Goal: Information Seeking & Learning: Learn about a topic

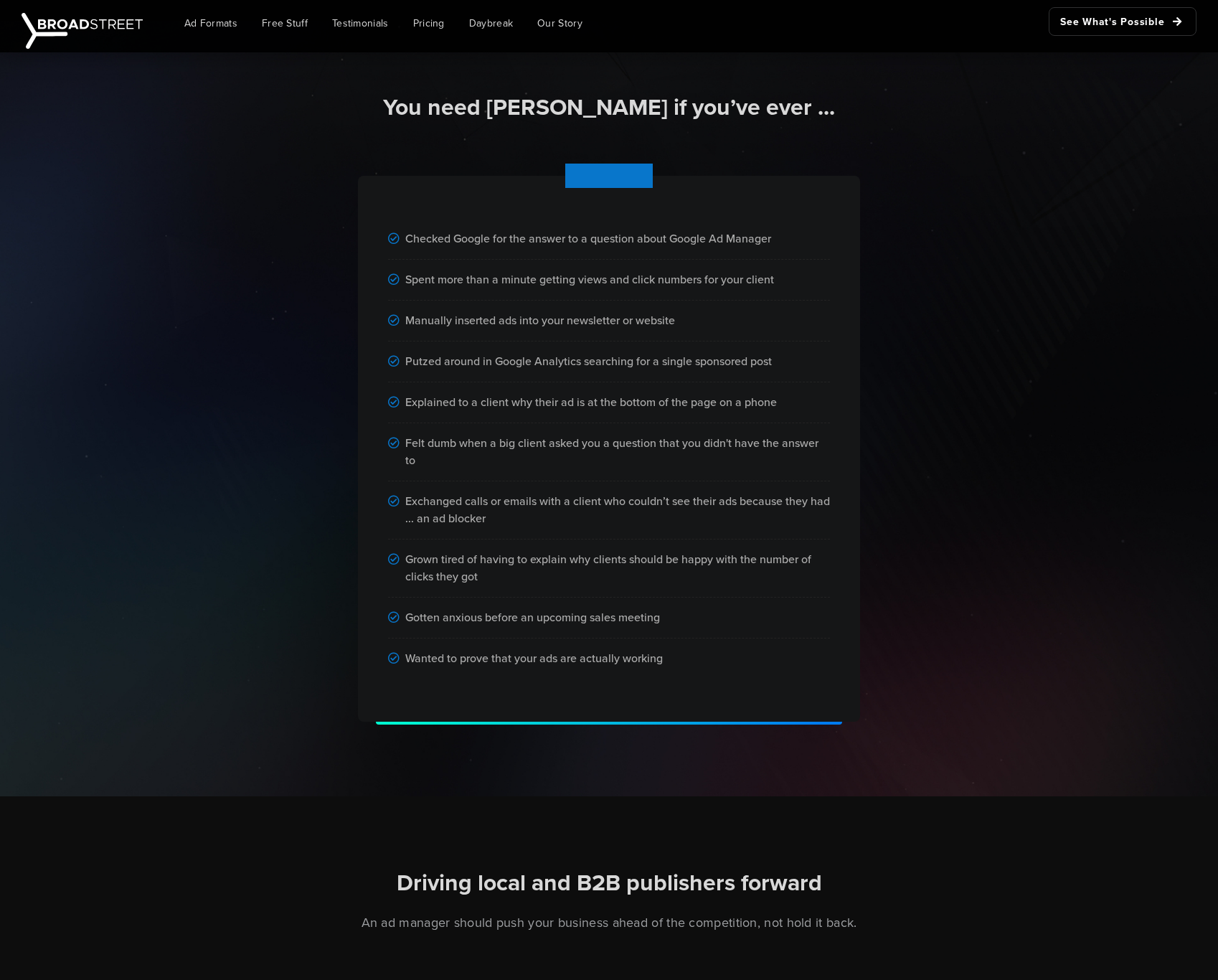
scroll to position [806, 0]
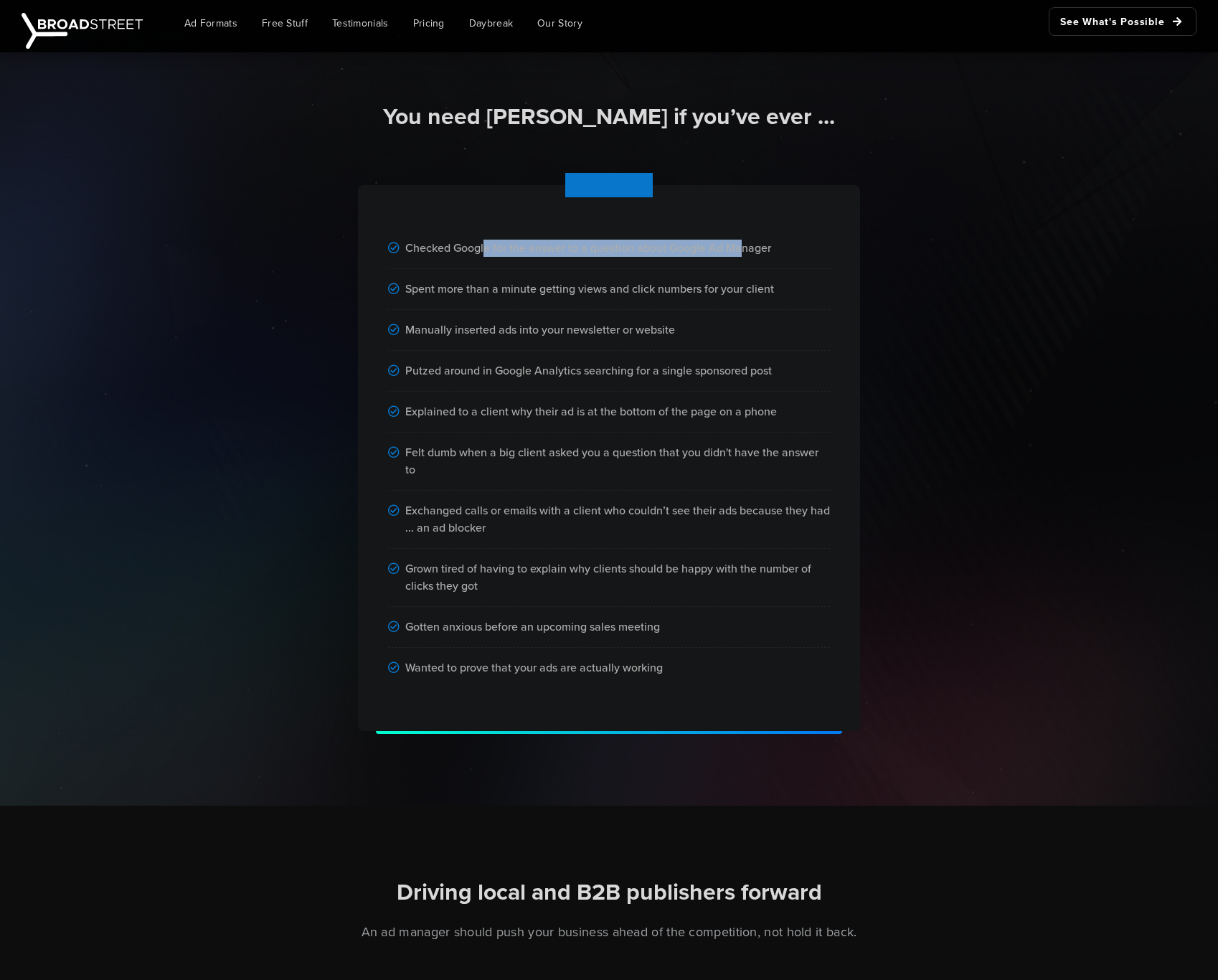
drag, startPoint x: 543, startPoint y: 242, endPoint x: 736, endPoint y: 241, distance: 193.0
click at [736, 241] on div "Checked Google for the answer to a question about Google Ad Manager" at bounding box center [609, 248] width 442 height 41
drag, startPoint x: 458, startPoint y: 291, endPoint x: 637, endPoint y: 288, distance: 179.0
click at [637, 288] on div "Spent more than a minute getting views and click numbers for your client" at bounding box center [609, 289] width 442 height 41
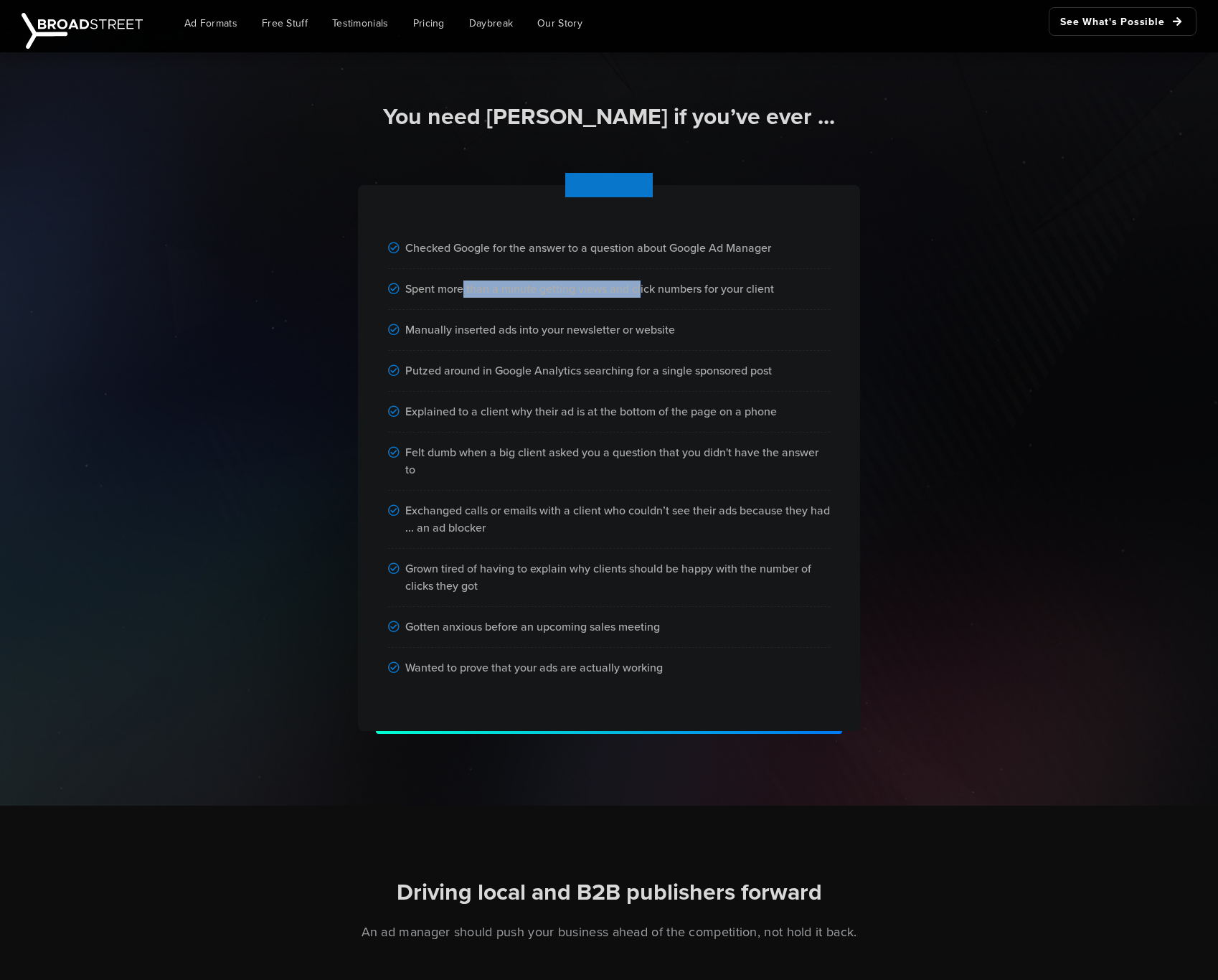
click at [637, 288] on div "Spent more than a minute getting views and click numbers for your client" at bounding box center [609, 289] width 442 height 41
drag, startPoint x: 686, startPoint y: 286, endPoint x: 778, endPoint y: 291, distance: 92.1
click at [778, 291] on div "Spent more than a minute getting views and click numbers for your client" at bounding box center [609, 289] width 442 height 41
drag, startPoint x: 448, startPoint y: 333, endPoint x: 688, endPoint y: 327, distance: 240.1
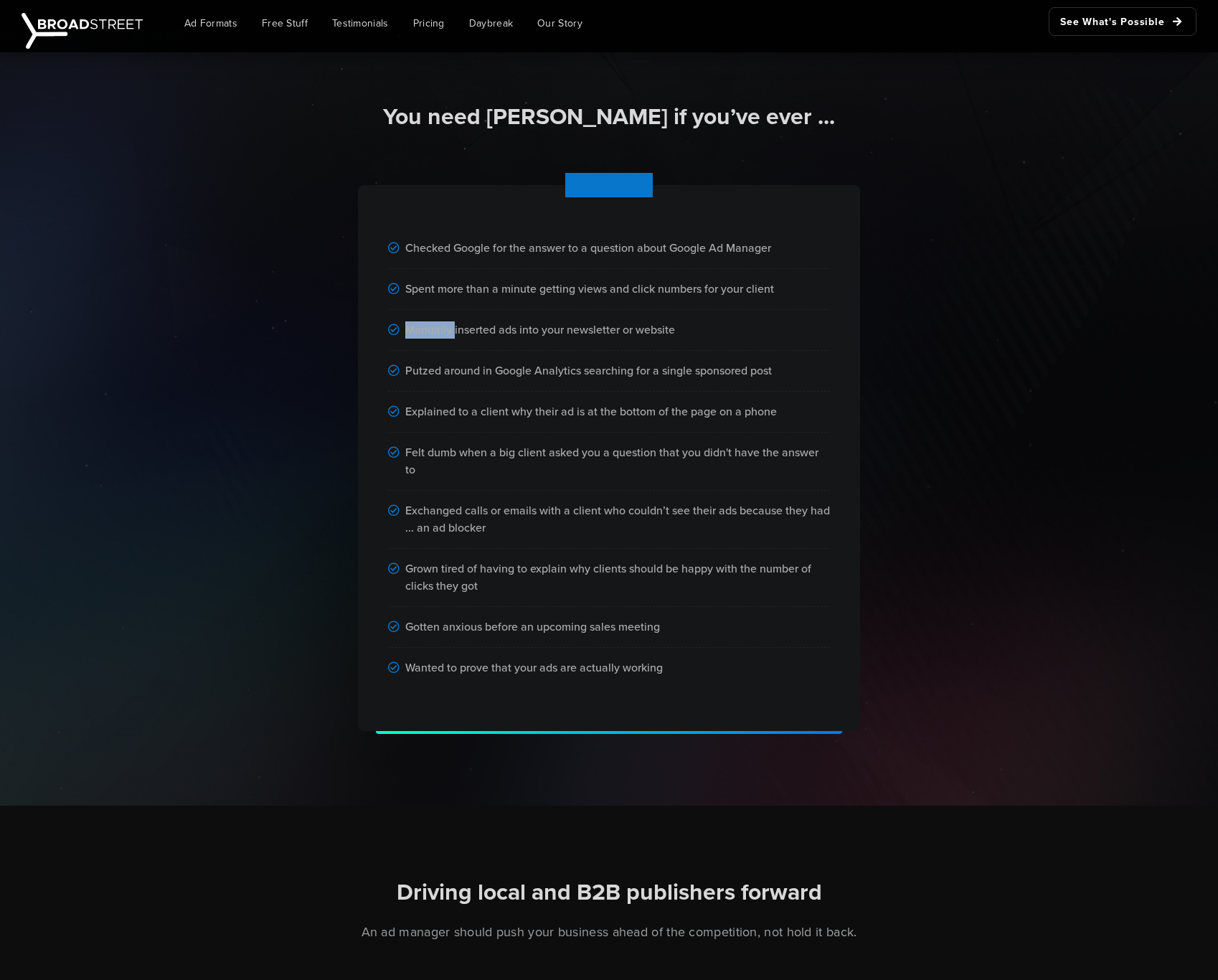
click at [688, 327] on div "Manually inserted ads into your newsletter or website" at bounding box center [609, 330] width 442 height 41
drag, startPoint x: 605, startPoint y: 329, endPoint x: 675, endPoint y: 330, distance: 70.0
click at [675, 330] on div "Manually inserted ads into your newsletter or website" at bounding box center [609, 330] width 442 height 41
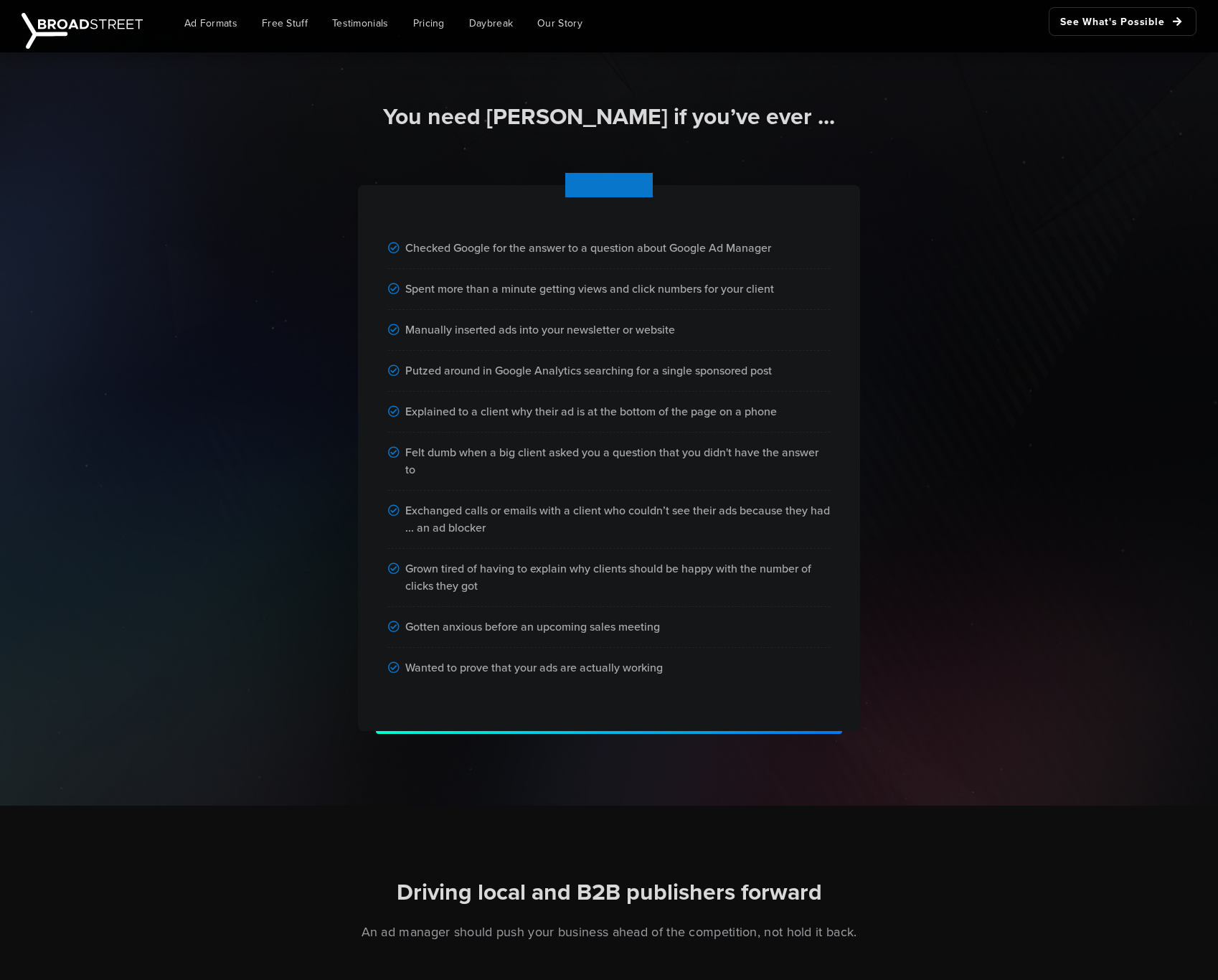
drag, startPoint x: 481, startPoint y: 419, endPoint x: 585, endPoint y: 436, distance: 105.4
click at [581, 436] on div "Checked Google for the answer to a question about Google Ad Manager Spent more …" at bounding box center [609, 458] width 502 height 546
click at [587, 436] on div "Felt dumb when a big client asked you a question that you didn't have the answe…" at bounding box center [609, 461] width 442 height 58
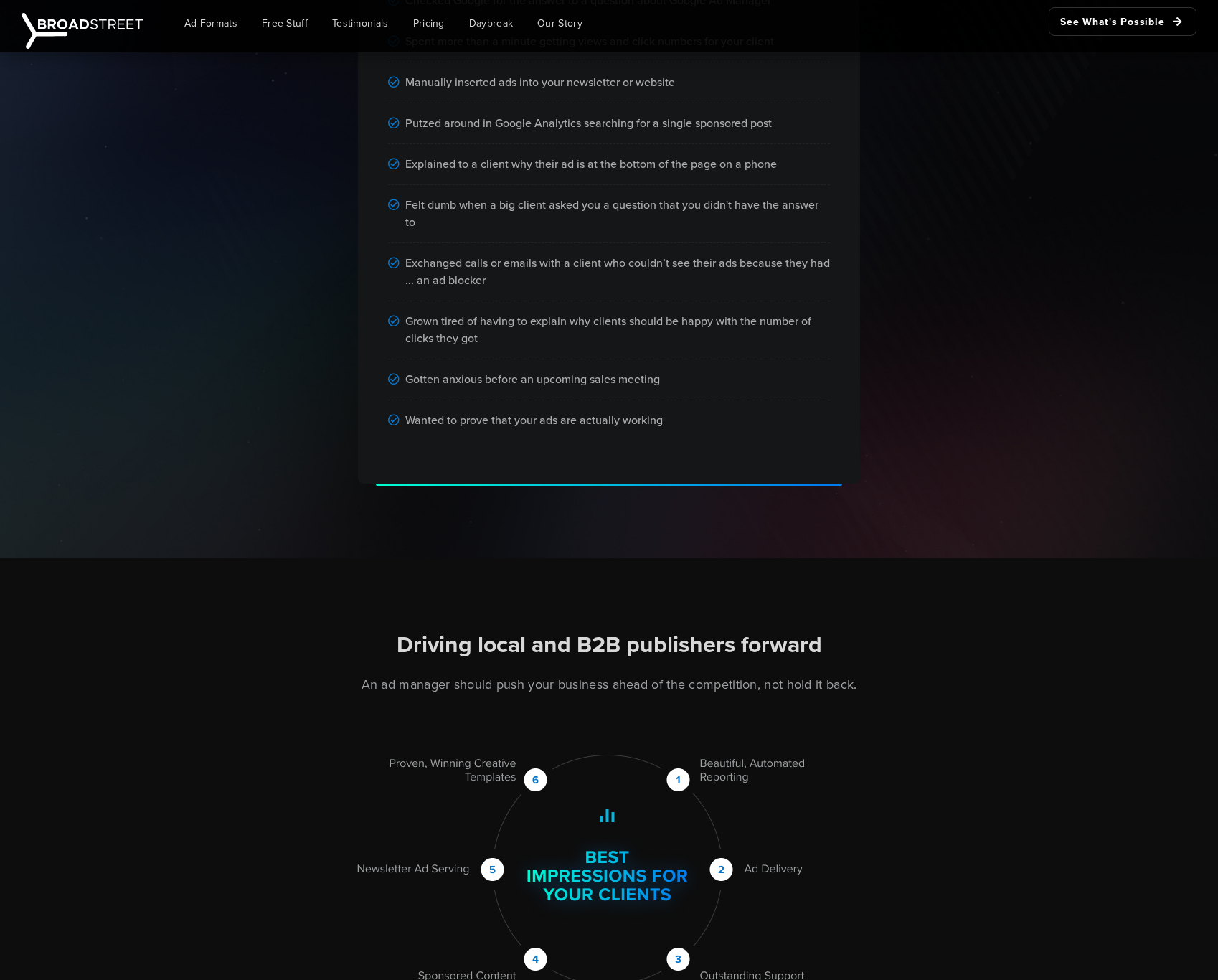
scroll to position [0, 0]
